Goal: Browse casually: Explore the website without a specific task or goal

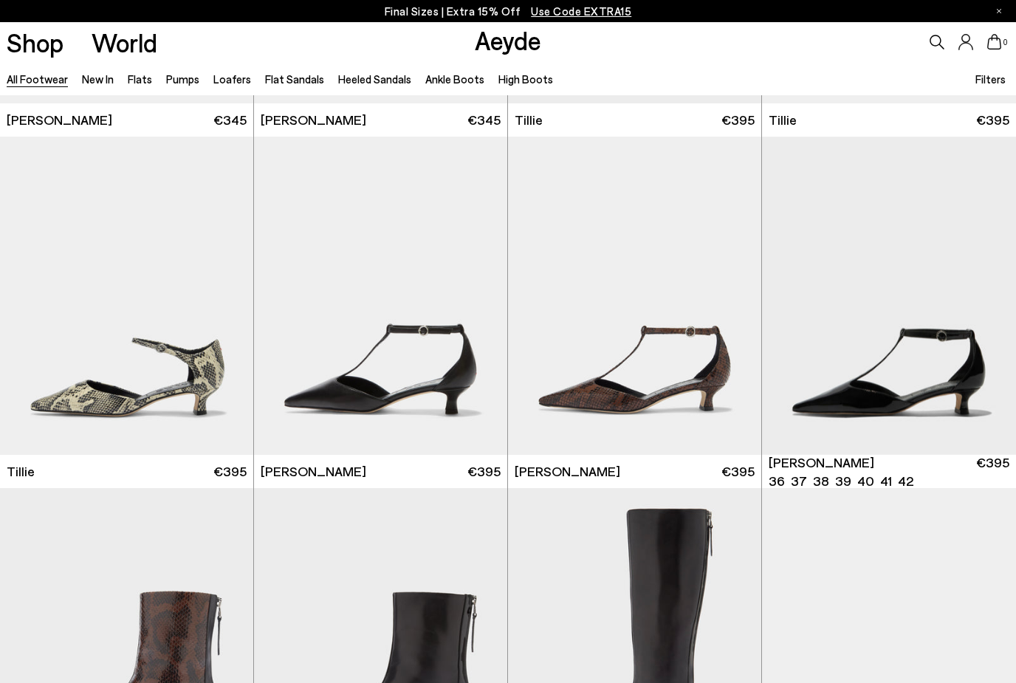
scroll to position [3829, 0]
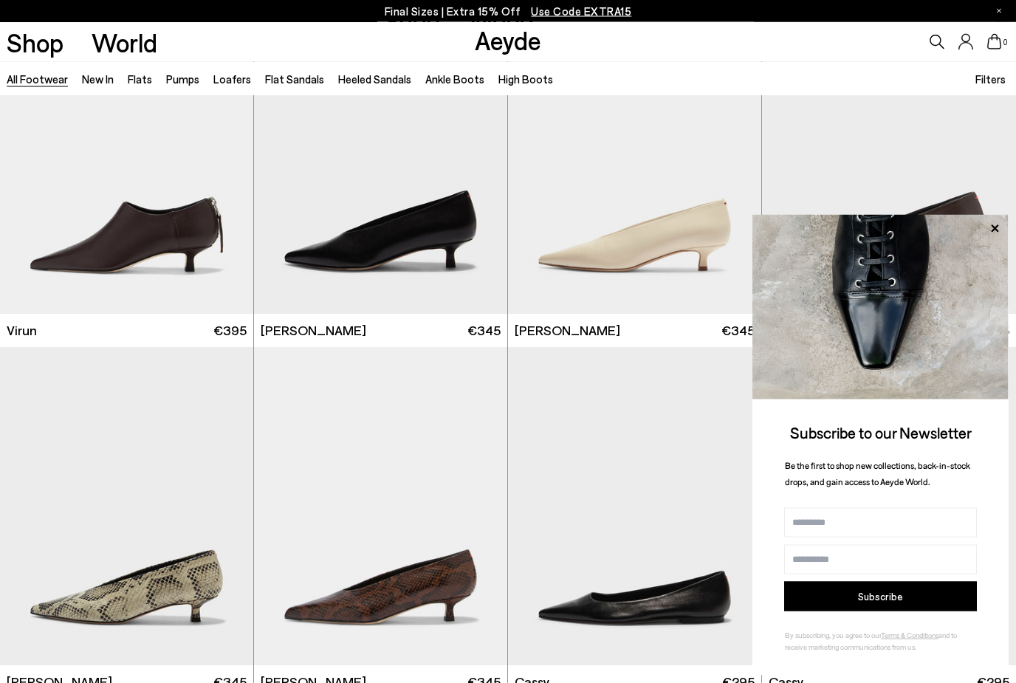
scroll to position [4672, 0]
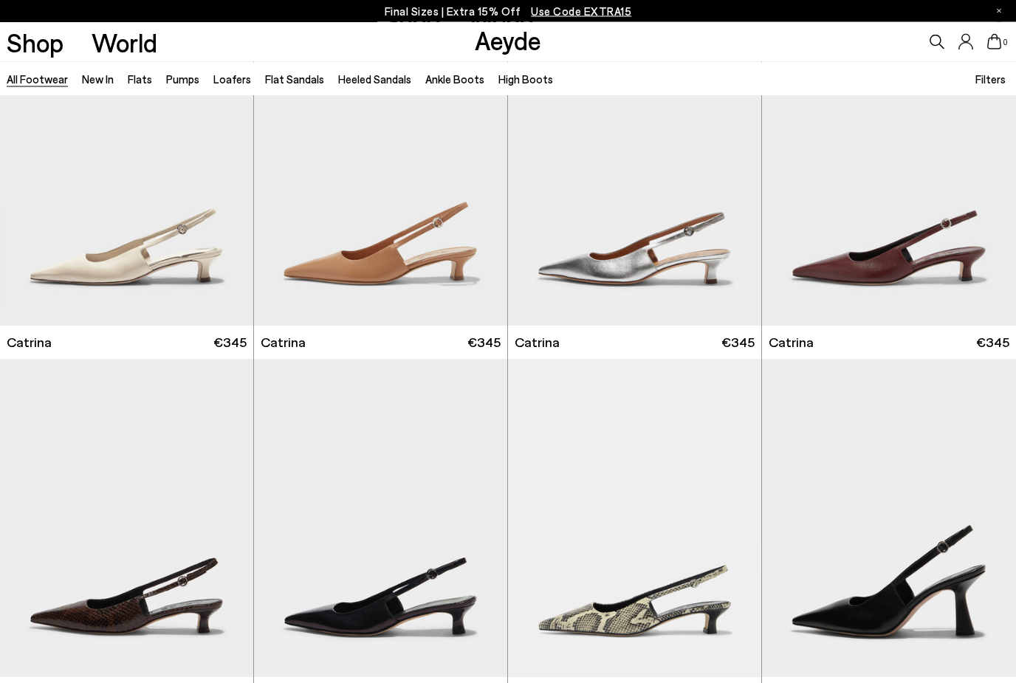
scroll to position [9233, 0]
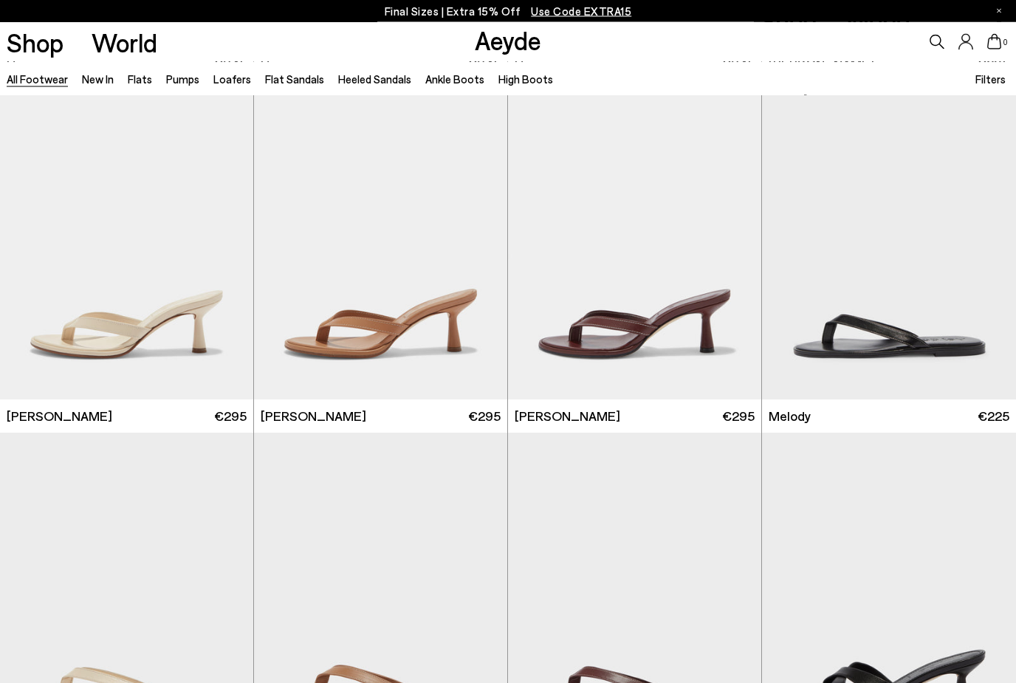
scroll to position [16296, 0]
